Goal: Task Accomplishment & Management: Use online tool/utility

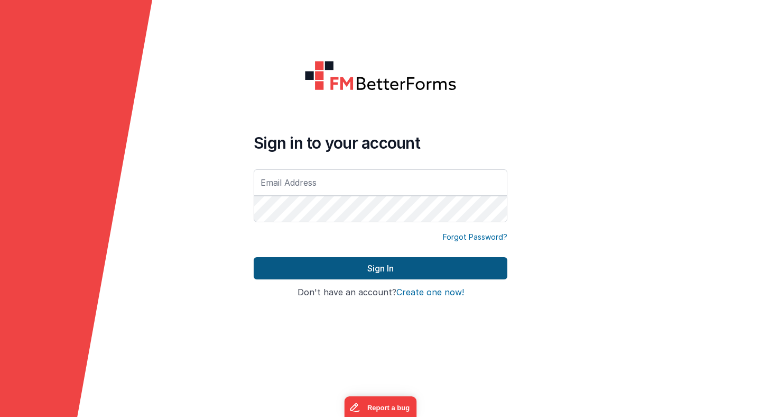
type input "[PERSON_NAME][EMAIL_ADDRESS][PERSON_NAME][DOMAIN_NAME]"
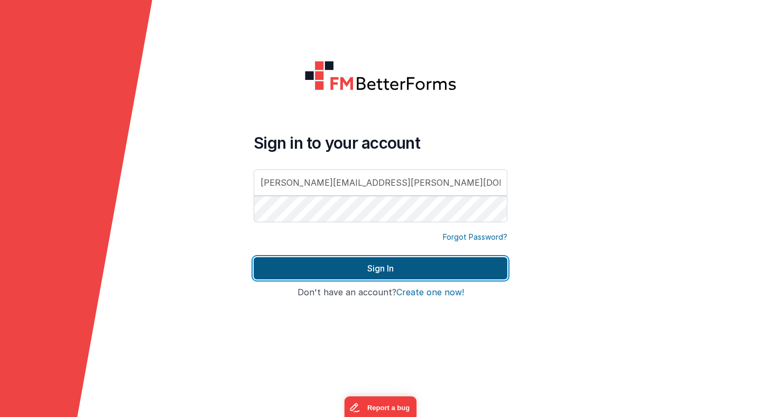
click at [343, 272] on button "Sign In" at bounding box center [381, 268] width 254 height 22
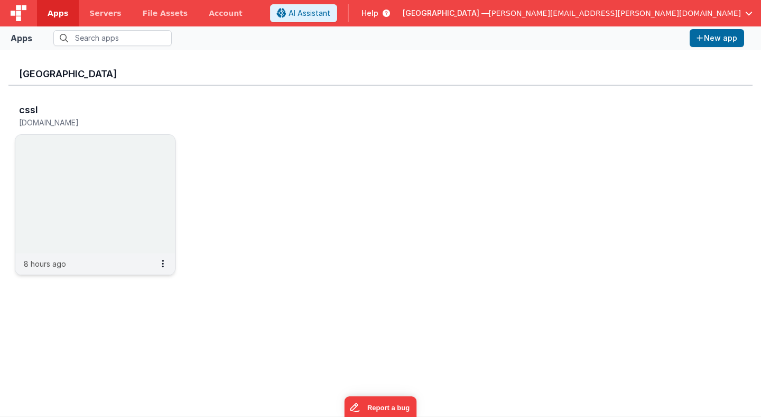
click at [154, 154] on img at bounding box center [95, 194] width 160 height 118
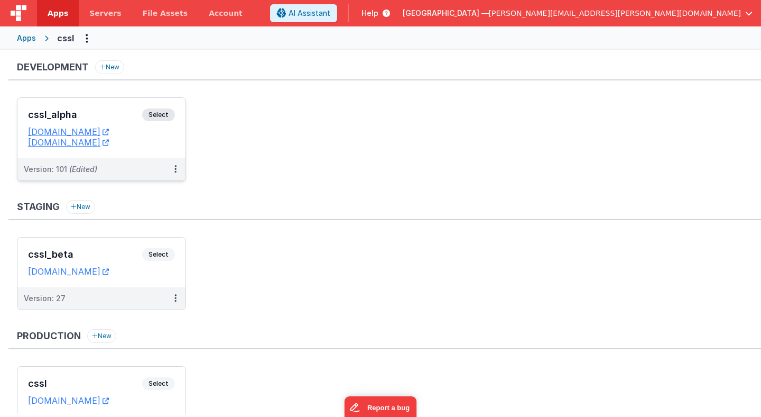
click at [163, 114] on span "Select" at bounding box center [158, 114] width 33 height 13
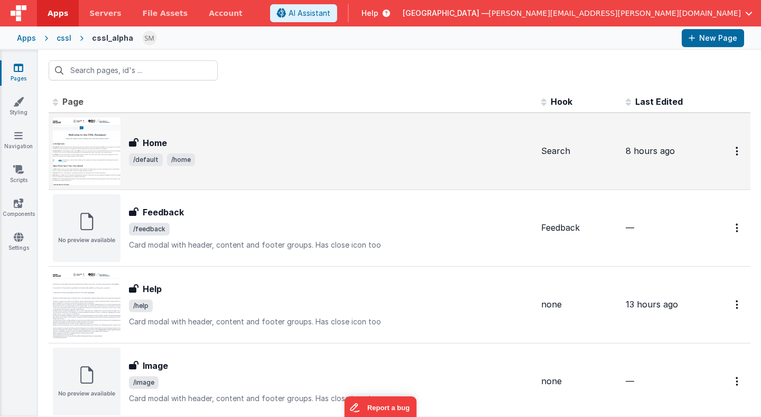
click at [221, 154] on span "/default /home" at bounding box center [331, 159] width 404 height 13
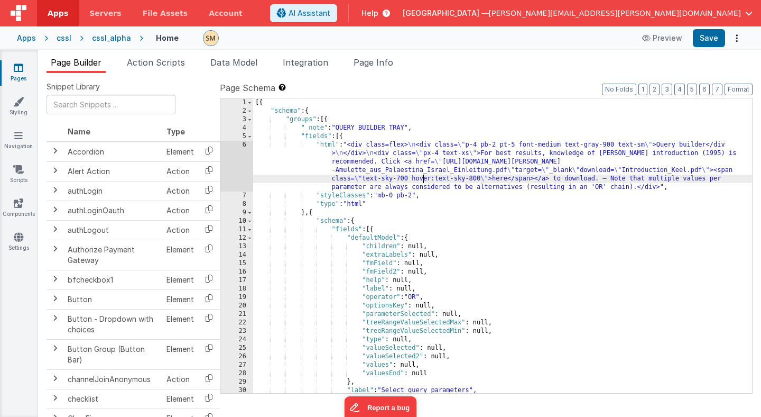
click at [424, 177] on div "[{ "schema" : { "groups" : [{ "_note" : "QUERY BUILDER TRAY" , "fields" : [{ "h…" at bounding box center [502, 253] width 499 height 311
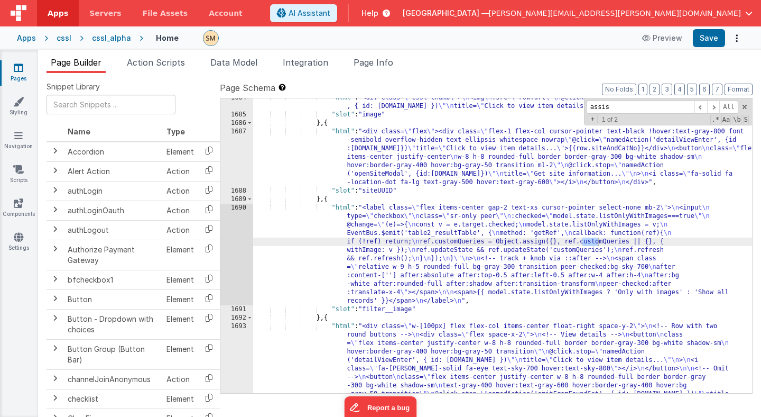
scroll to position [15956, 0]
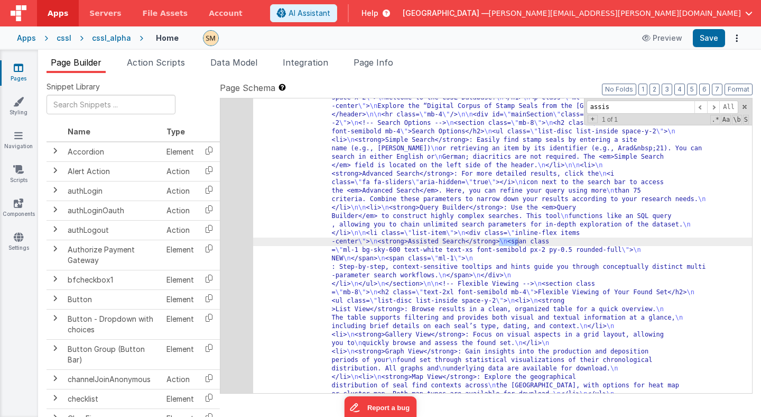
type input "assis"
click at [238, 238] on div "1724" at bounding box center [237, 343] width 33 height 533
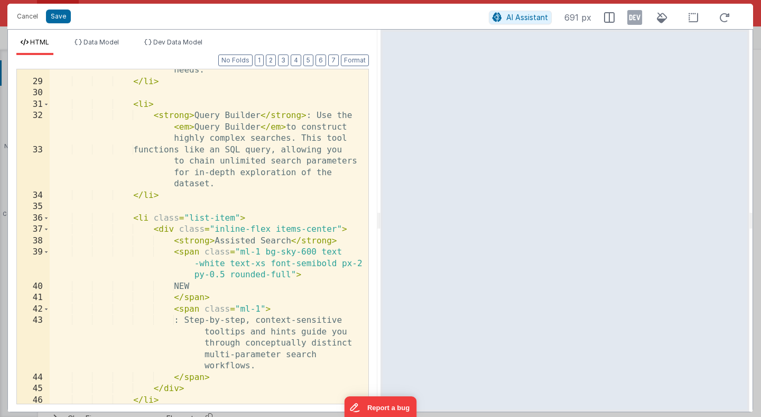
scroll to position [0, 0]
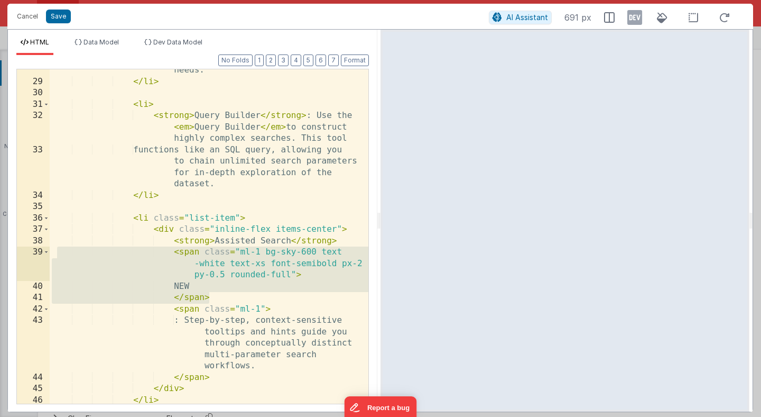
drag, startPoint x: 213, startPoint y: 298, endPoint x: 58, endPoint y: 255, distance: 160.9
click at [58, 255] on div "than 75 criteria. Combine these parameters to narrow down your results accordin…" at bounding box center [209, 226] width 319 height 391
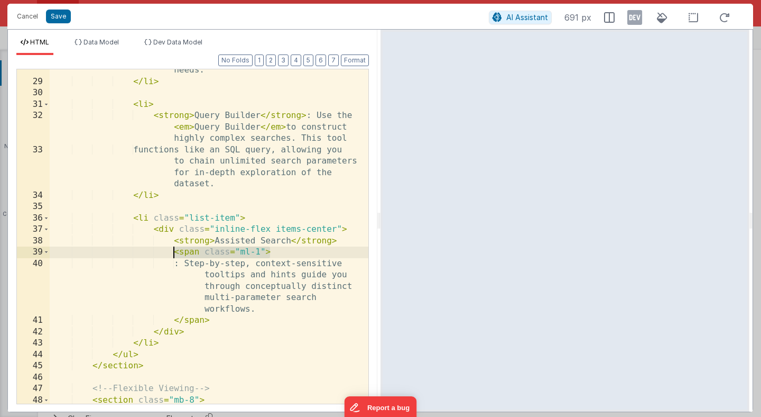
drag, startPoint x: 273, startPoint y: 254, endPoint x: 176, endPoint y: 254, distance: 97.3
click at [176, 254] on div "than 75 criteria. Combine these parameters to narrow down your results accordin…" at bounding box center [209, 232] width 319 height 402
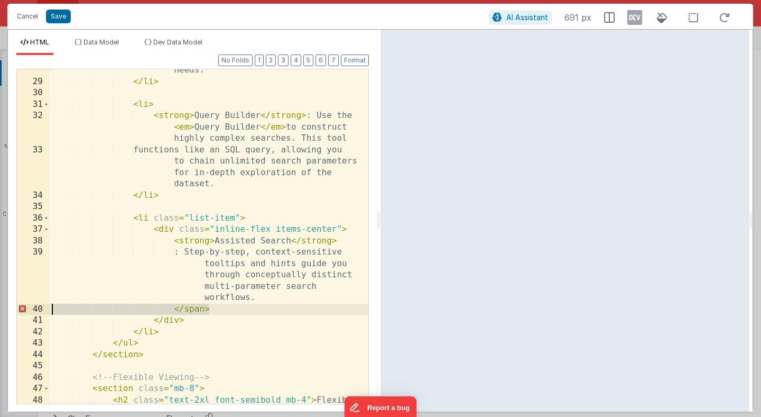
drag, startPoint x: 220, startPoint y: 311, endPoint x: 15, endPoint y: 313, distance: 205.2
click at [15, 313] on div "Format 7 6 5 4 3 2 1 No Folds 28 29 30 31 32 33 34 35 36 37 38 39 40 41 42 43 4…" at bounding box center [193, 233] width 370 height 356
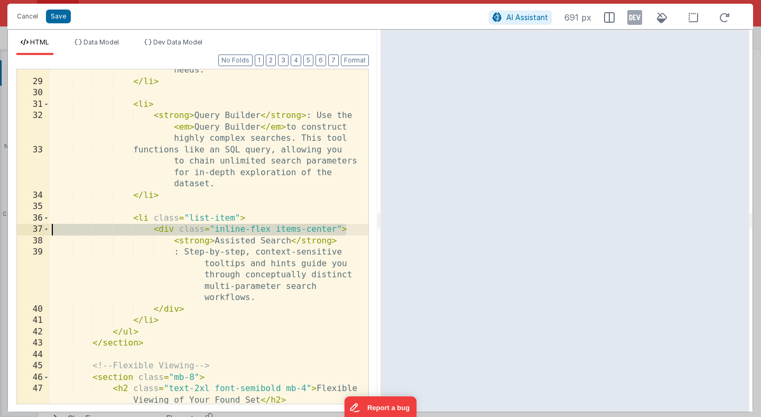
drag, startPoint x: 353, startPoint y: 231, endPoint x: 34, endPoint y: 229, distance: 318.9
click at [34, 229] on div "28 29 30 31 32 33 34 35 36 37 38 39 40 41 42 43 44 45 46 47 48 49 50 51 52 than…" at bounding box center [192, 236] width 353 height 335
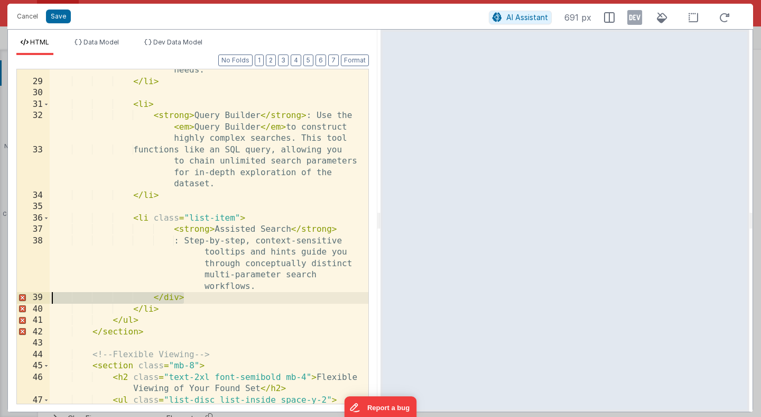
drag, startPoint x: 188, startPoint y: 299, endPoint x: 39, endPoint y: 298, distance: 148.6
click at [39, 298] on div "28 29 30 31 32 33 34 35 36 37 38 39 40 41 42 43 44 45 46 47 48 49 50 51 52 than…" at bounding box center [192, 236] width 353 height 335
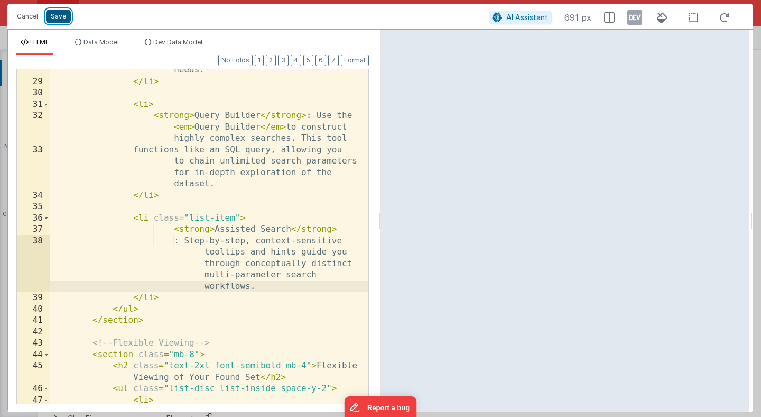
click at [60, 15] on button "Save" at bounding box center [58, 17] width 25 height 14
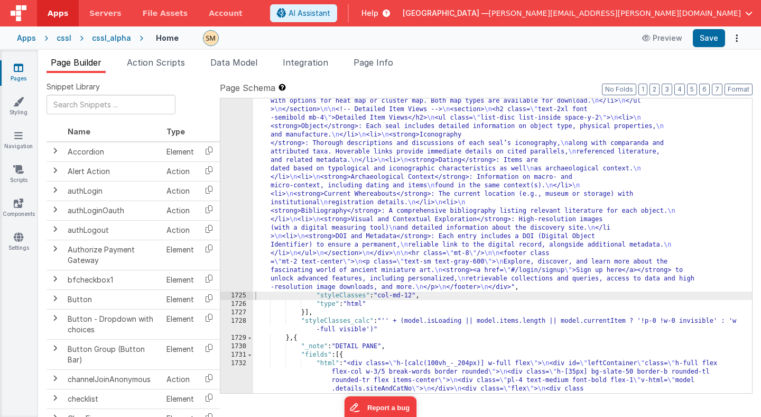
scroll to position [16199, 0]
click at [720, 39] on button "Save" at bounding box center [709, 38] width 32 height 18
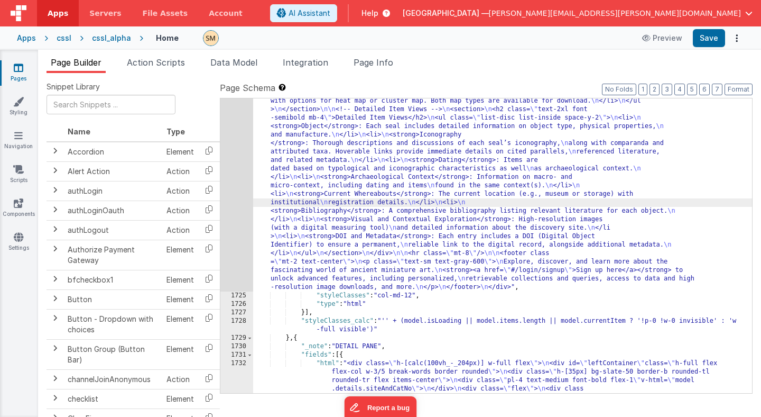
click at [245, 203] on div "1724" at bounding box center [237, 71] width 33 height 440
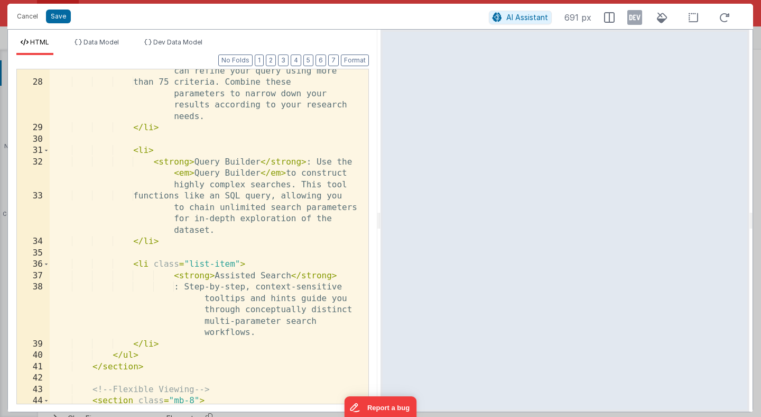
scroll to position [481, 0]
click at [195, 290] on div "icon next to the search bar to access the < em > Advanced Search </ em > . Here…" at bounding box center [209, 238] width 319 height 391
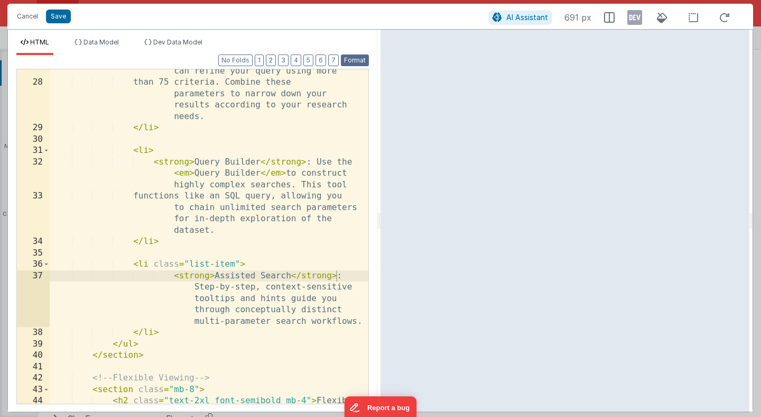
click at [358, 57] on button "Format" at bounding box center [355, 60] width 28 height 12
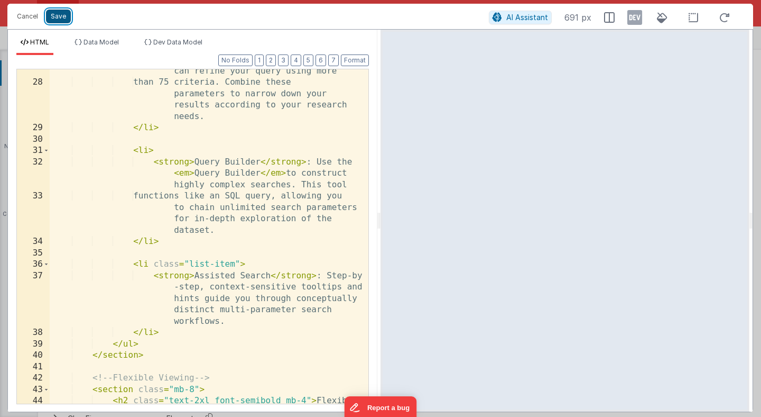
click at [61, 16] on button "Save" at bounding box center [58, 17] width 25 height 14
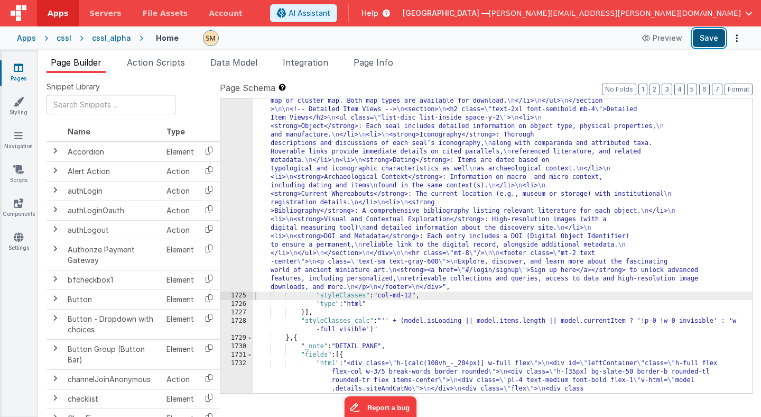
click at [709, 39] on button "Save" at bounding box center [709, 38] width 32 height 18
click at [59, 101] on input "text" at bounding box center [111, 105] width 129 height 20
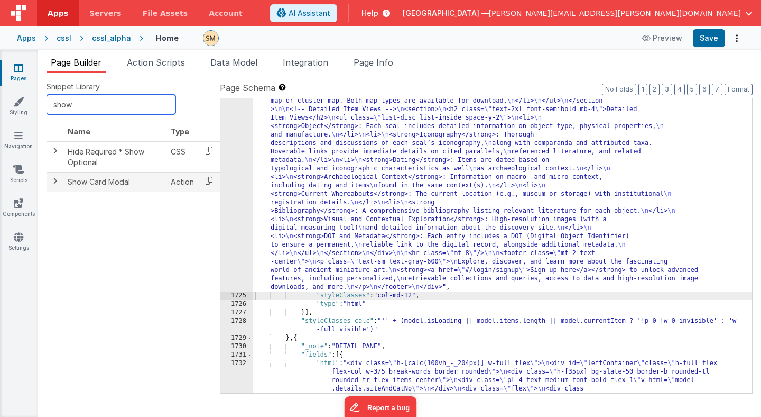
type input "show"
click at [54, 180] on span at bounding box center [55, 181] width 8 height 8
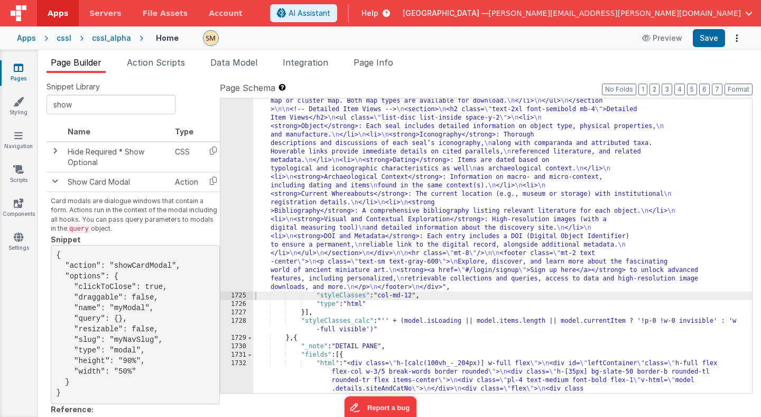
click at [379, 13] on span "Help" at bounding box center [370, 13] width 17 height 11
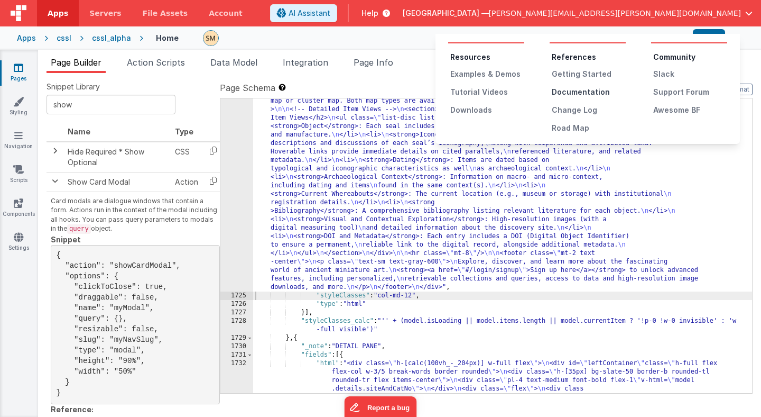
click at [582, 93] on div "Documentation" at bounding box center [589, 92] width 74 height 11
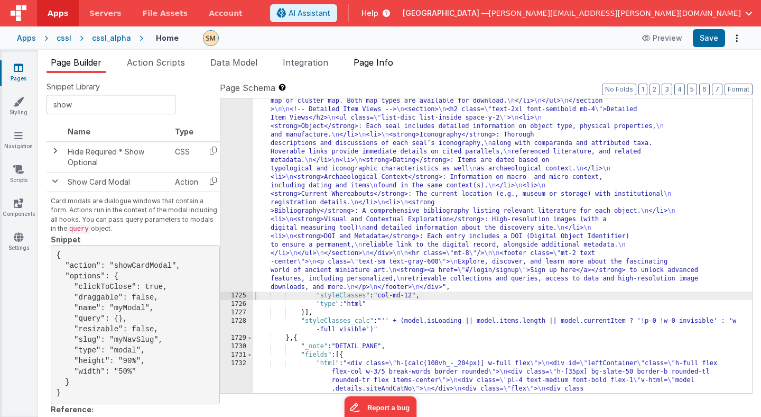
click at [384, 63] on span "Page Info" at bounding box center [374, 62] width 40 height 11
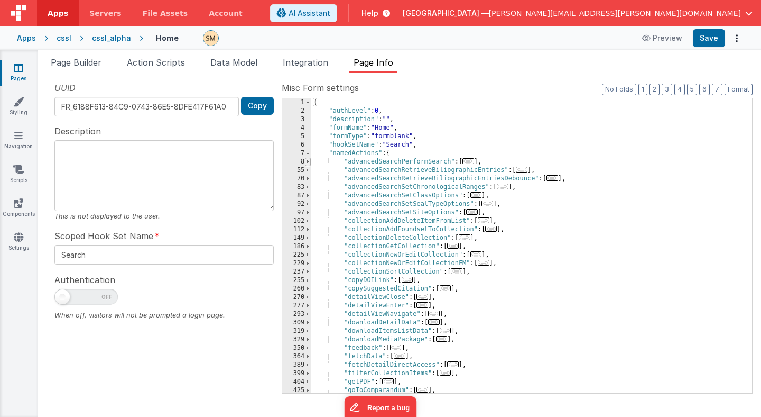
click at [308, 163] on span at bounding box center [308, 162] width 6 height 8
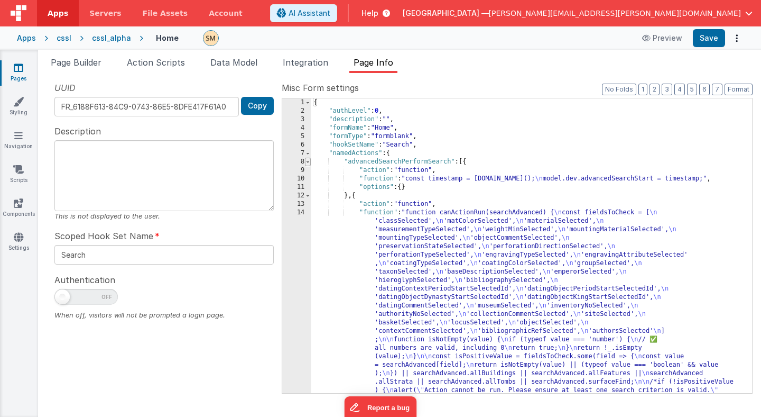
click at [308, 163] on span at bounding box center [308, 162] width 6 height 8
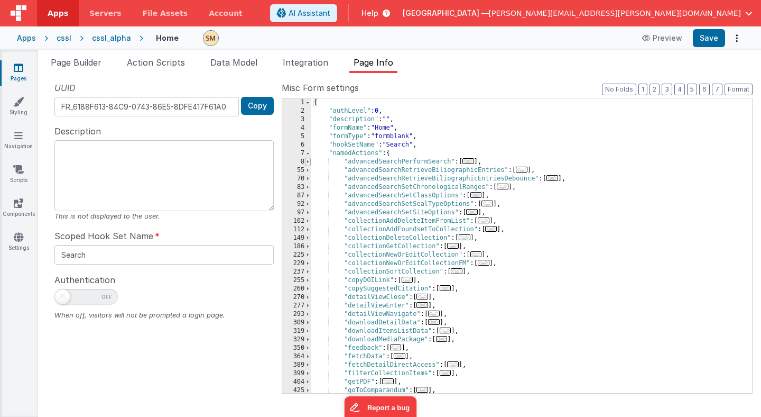
click at [308, 163] on span at bounding box center [308, 162] width 6 height 8
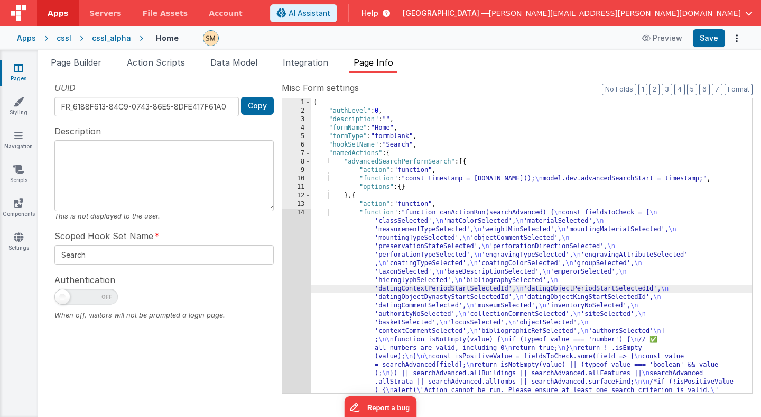
scroll to position [69, 0]
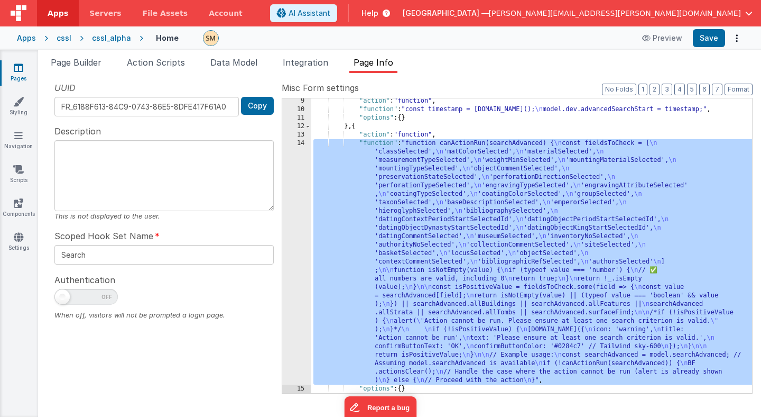
click at [302, 286] on div "14" at bounding box center [296, 261] width 29 height 245
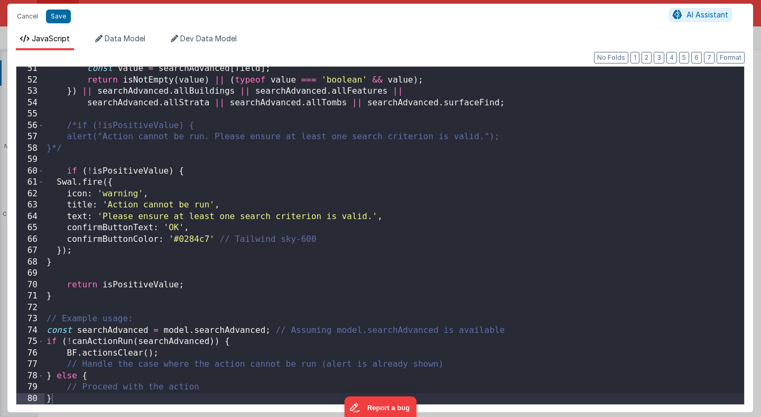
scroll to position [572, 0]
click at [35, 17] on button "Cancel" at bounding box center [28, 16] width 32 height 15
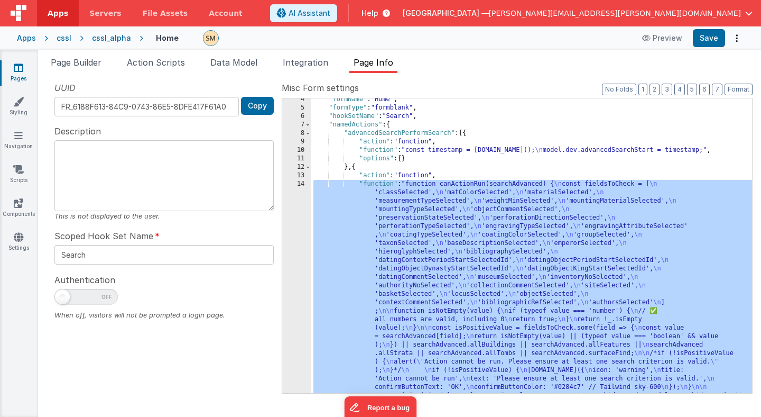
scroll to position [0, 0]
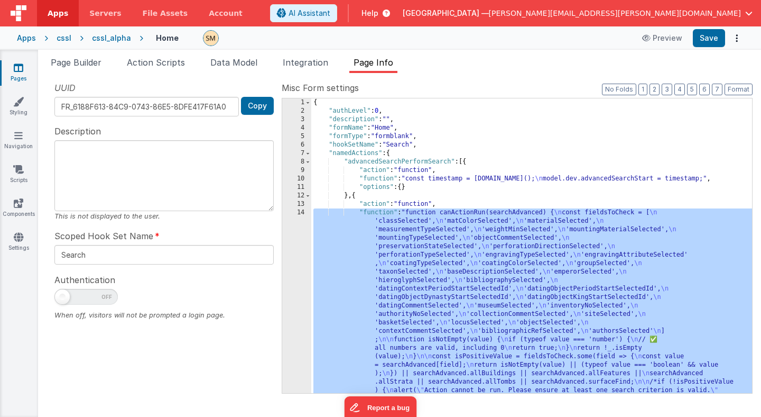
click at [405, 113] on div "{ "authLevel" : 0 , "description" : "" , "formName" : "Home" , "formType" : "fo…" at bounding box center [531, 372] width 441 height 548
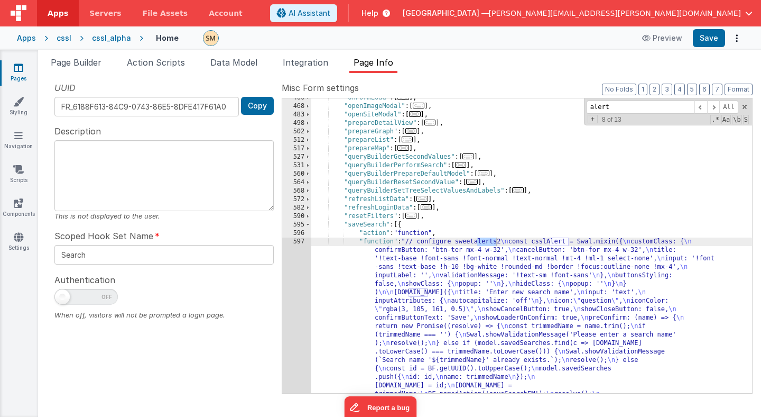
scroll to position [1375, 0]
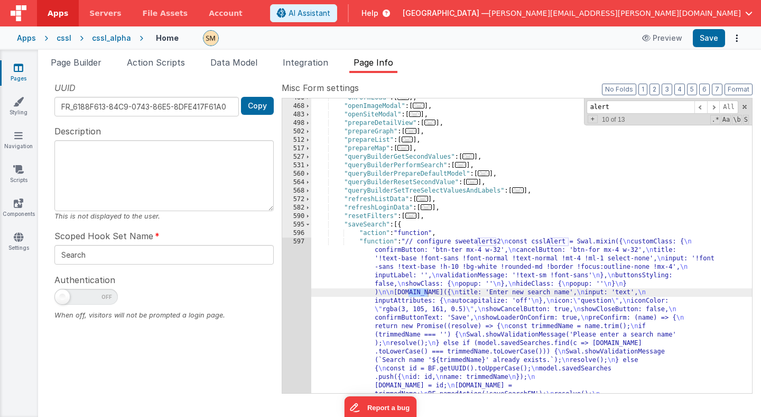
type input "alert"
click at [460, 280] on div ""onFormLoad" : [ ... ] , "openImageModal" : [ ... ] , "openSiteModal" : [ ... ]…" at bounding box center [531, 330] width 441 height 472
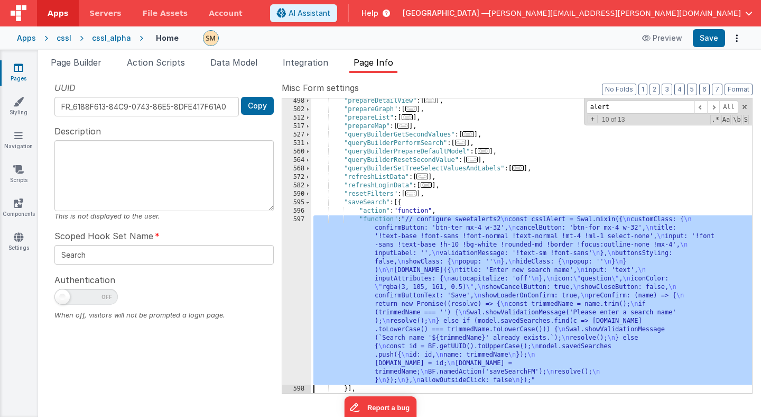
scroll to position [1398, 0]
click at [296, 296] on div "597" at bounding box center [296, 299] width 29 height 169
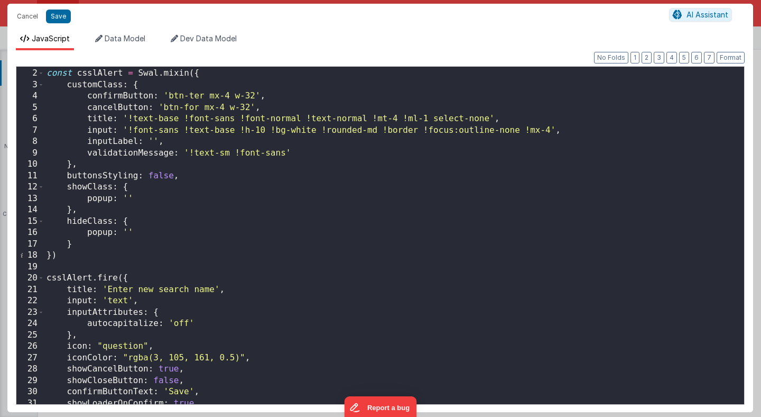
scroll to position [0, 0]
